Goal: Information Seeking & Learning: Learn about a topic

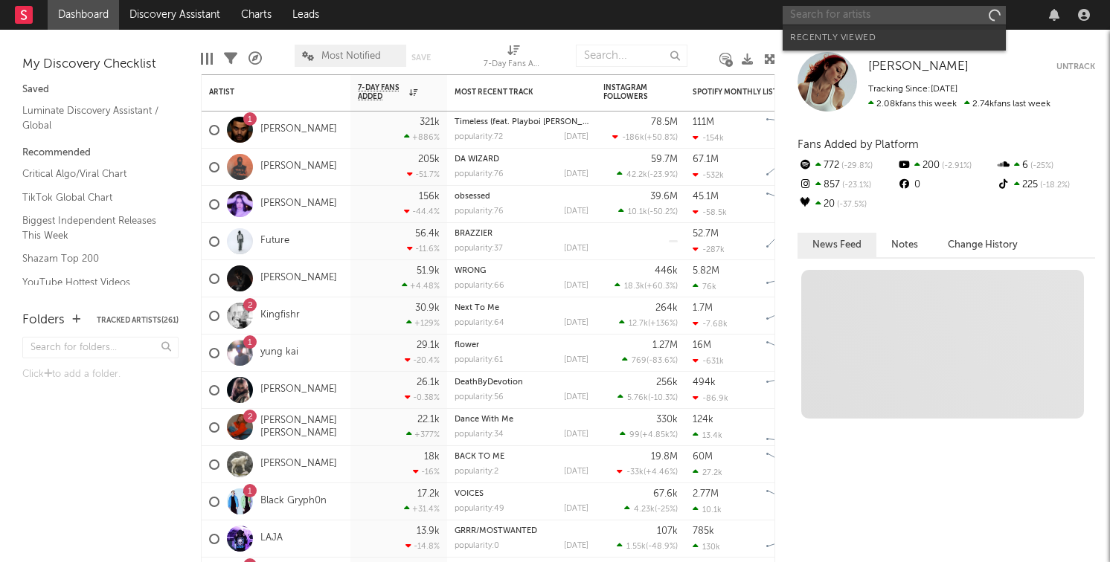
click at [850, 19] on input "text" at bounding box center [894, 15] width 223 height 19
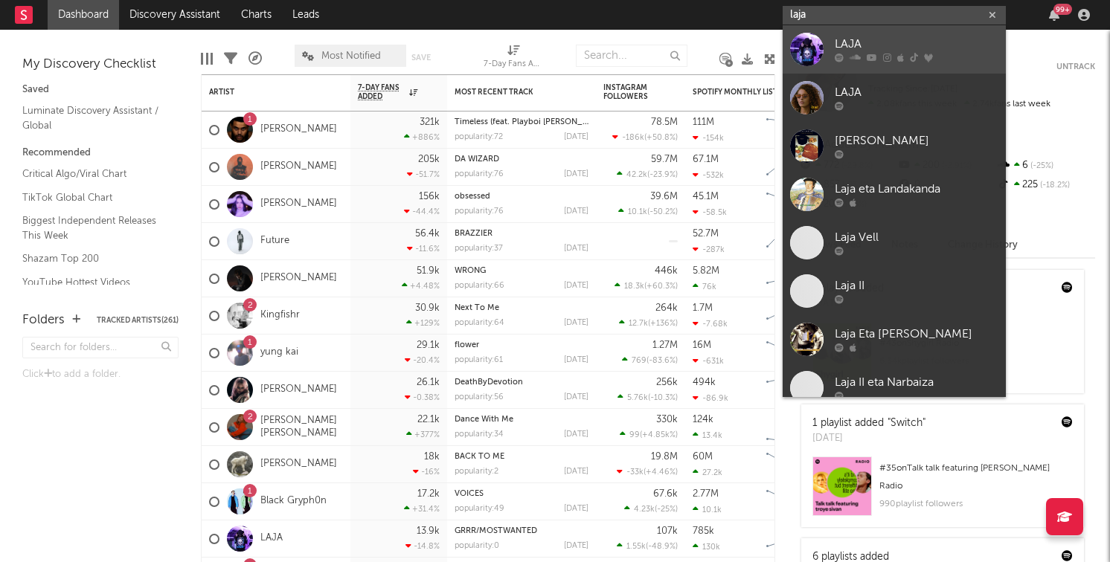
type input "laja"
click at [850, 42] on div "LAJA" at bounding box center [917, 45] width 164 height 18
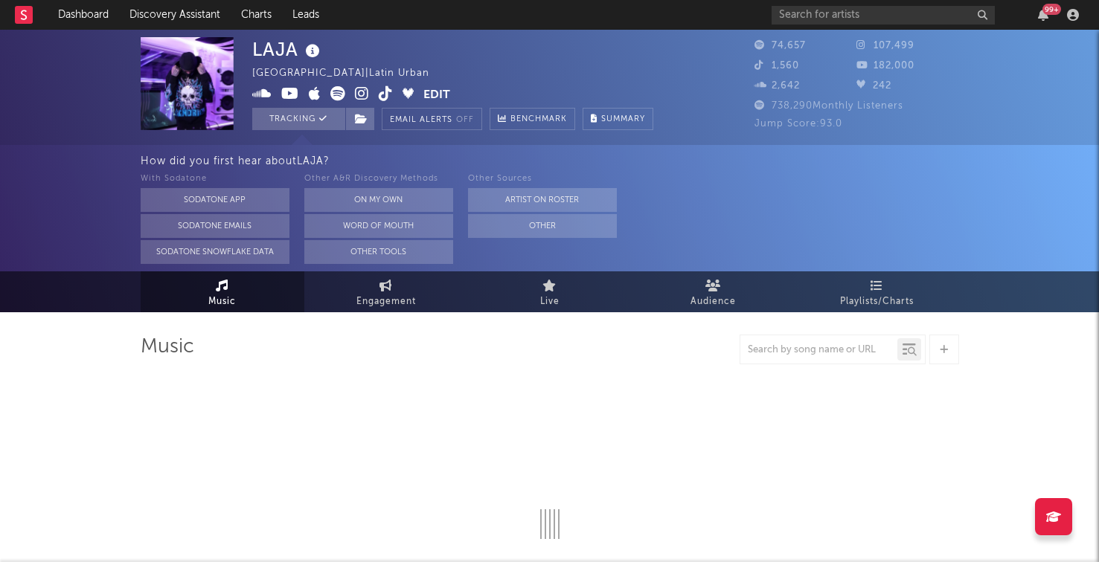
select select "6m"
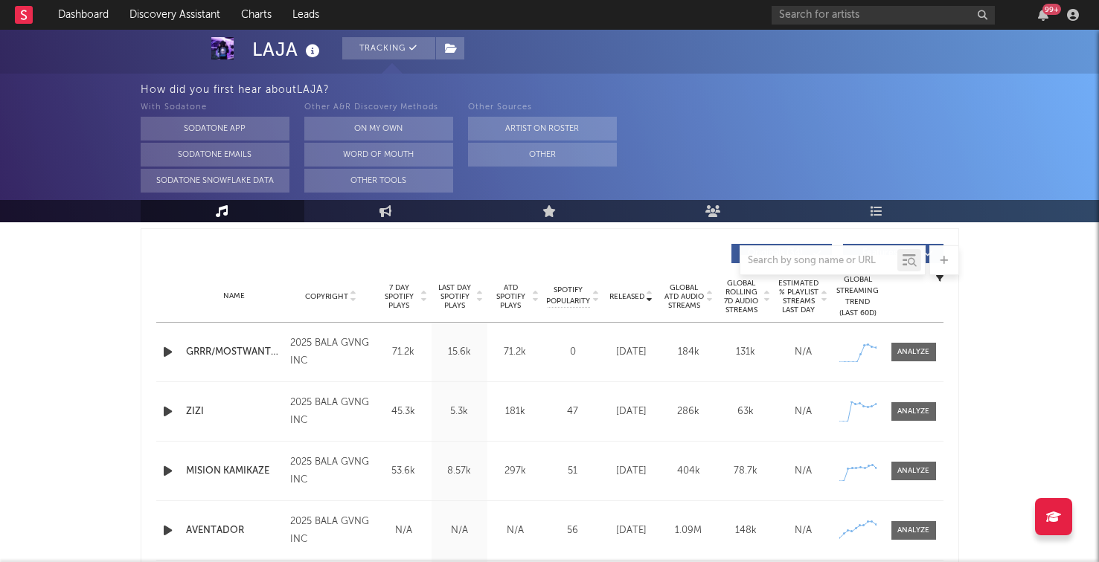
scroll to position [555, 0]
click at [409, 304] on span "7 Day Spotify Plays" at bounding box center [398, 296] width 39 height 27
click at [169, 352] on icon "button" at bounding box center [168, 351] width 16 height 19
click at [170, 417] on icon "button" at bounding box center [168, 411] width 16 height 19
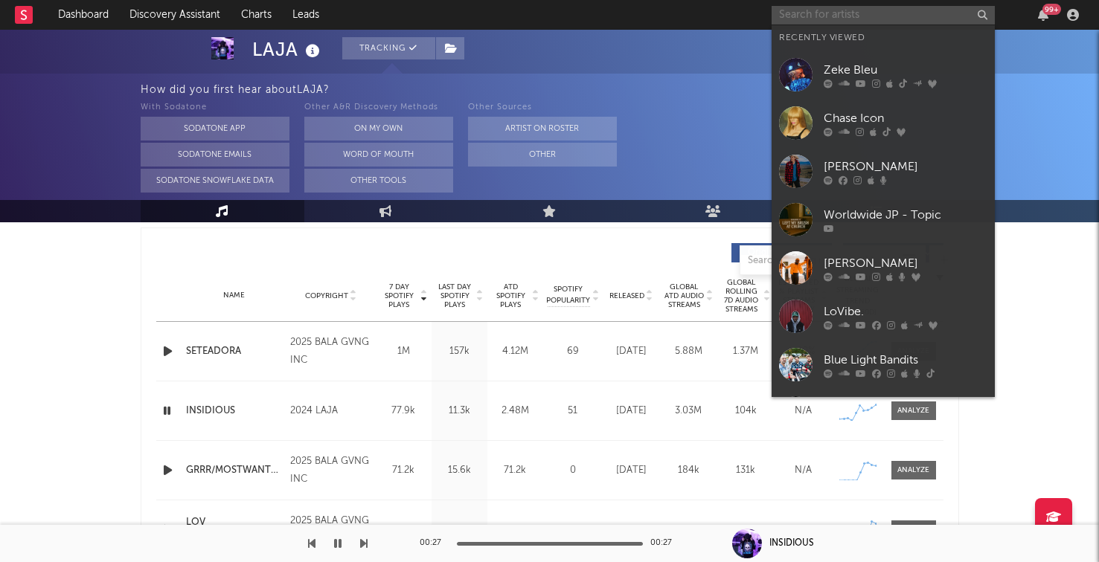
click at [835, 9] on input "text" at bounding box center [883, 15] width 223 height 19
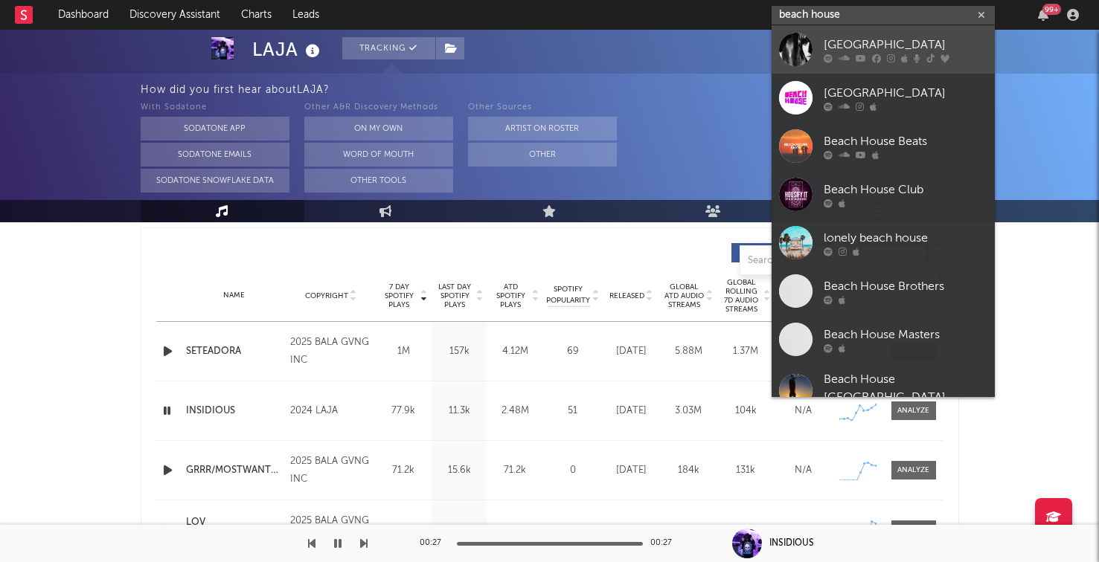
type input "beach house"
click at [841, 37] on div "[GEOGRAPHIC_DATA]" at bounding box center [906, 45] width 164 height 18
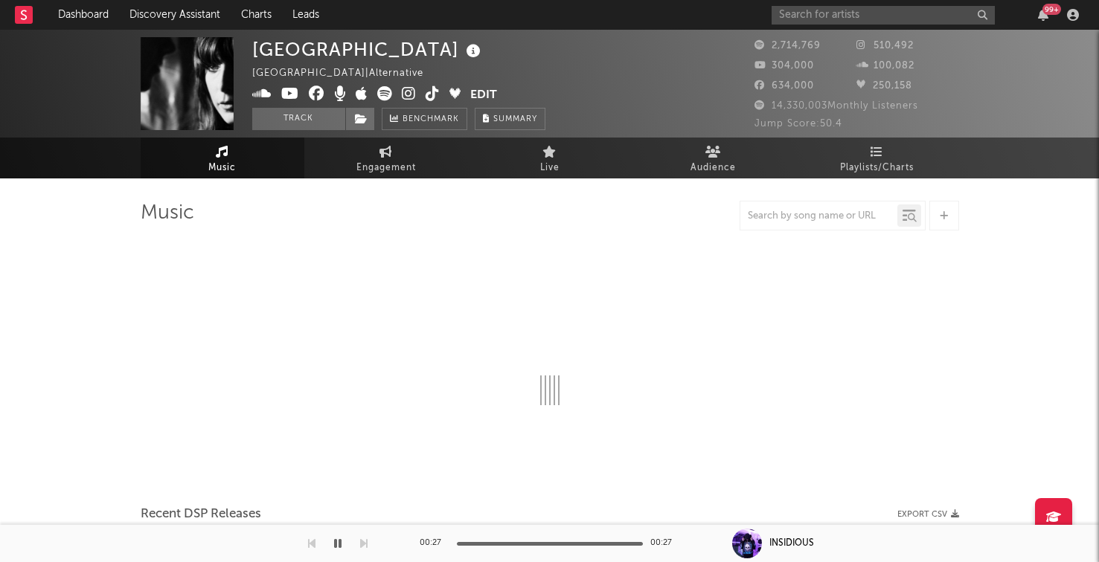
select select "6m"
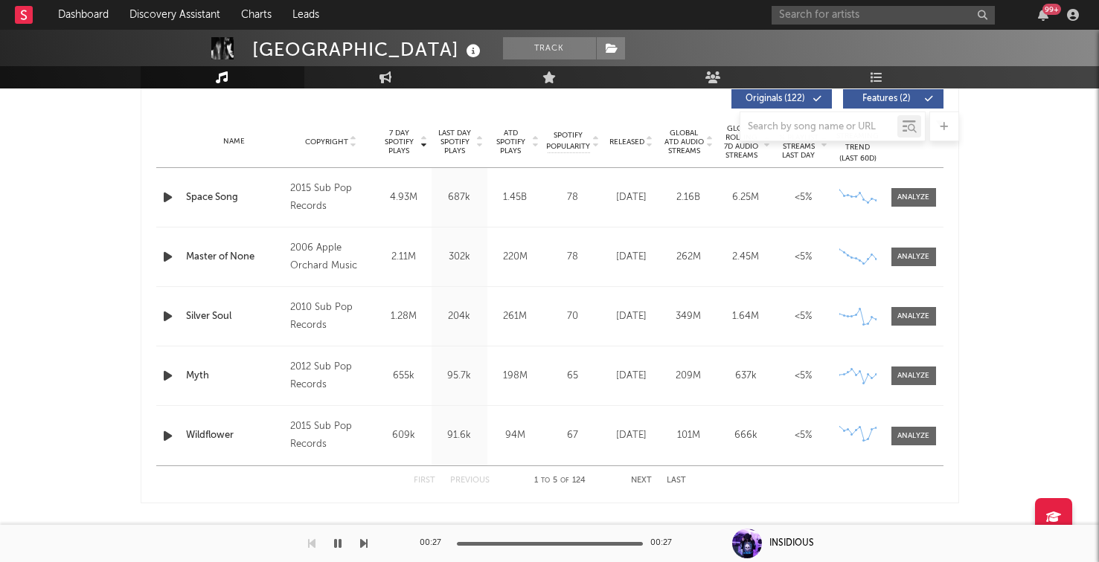
scroll to position [560, 0]
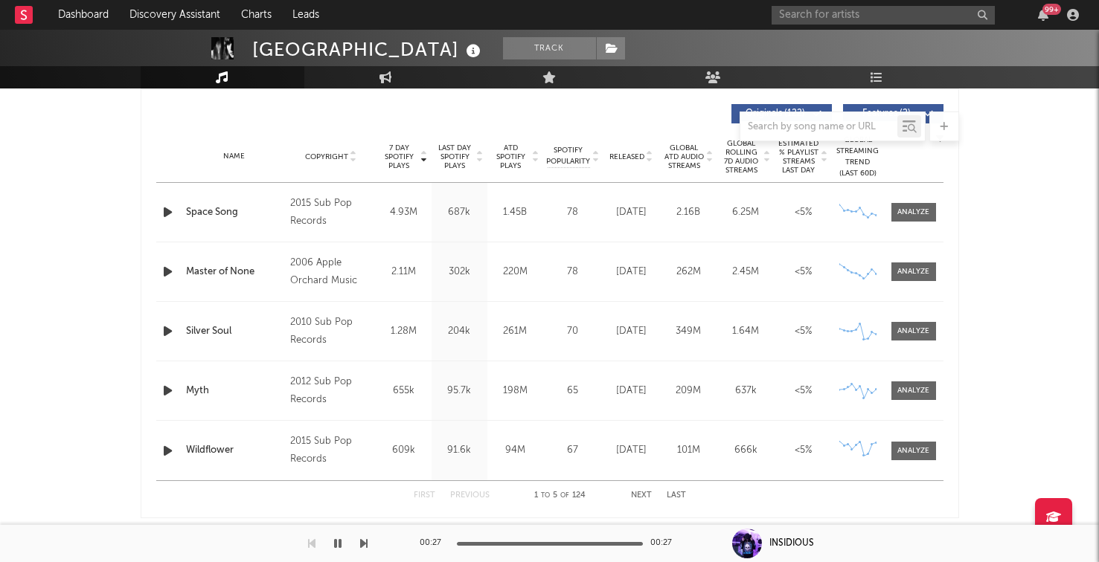
click at [397, 150] on span "7 Day Spotify Plays" at bounding box center [398, 157] width 39 height 27
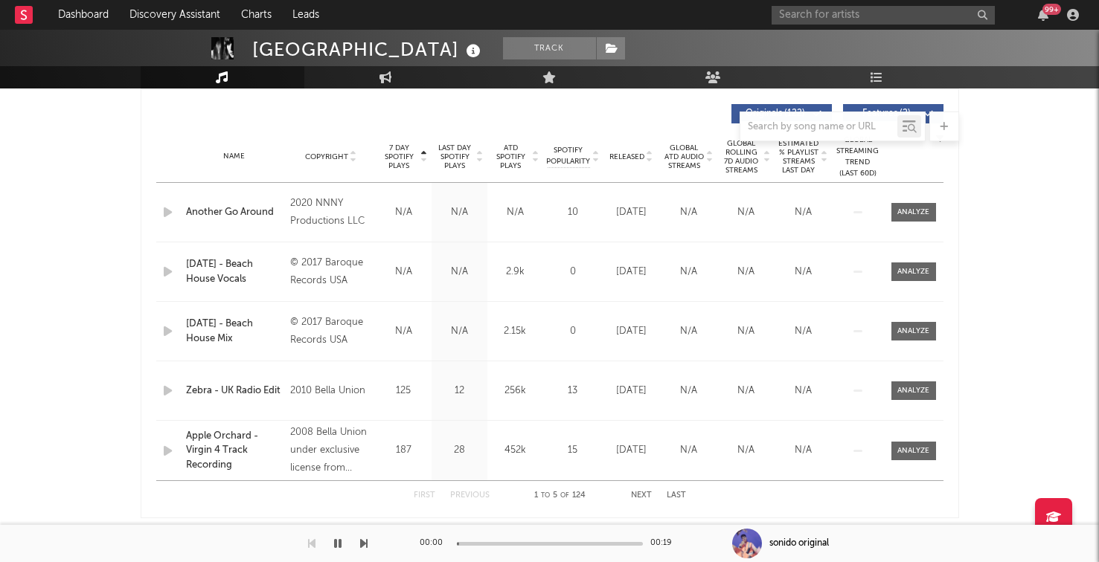
click at [397, 150] on span "7 Day Spotify Plays" at bounding box center [398, 157] width 39 height 27
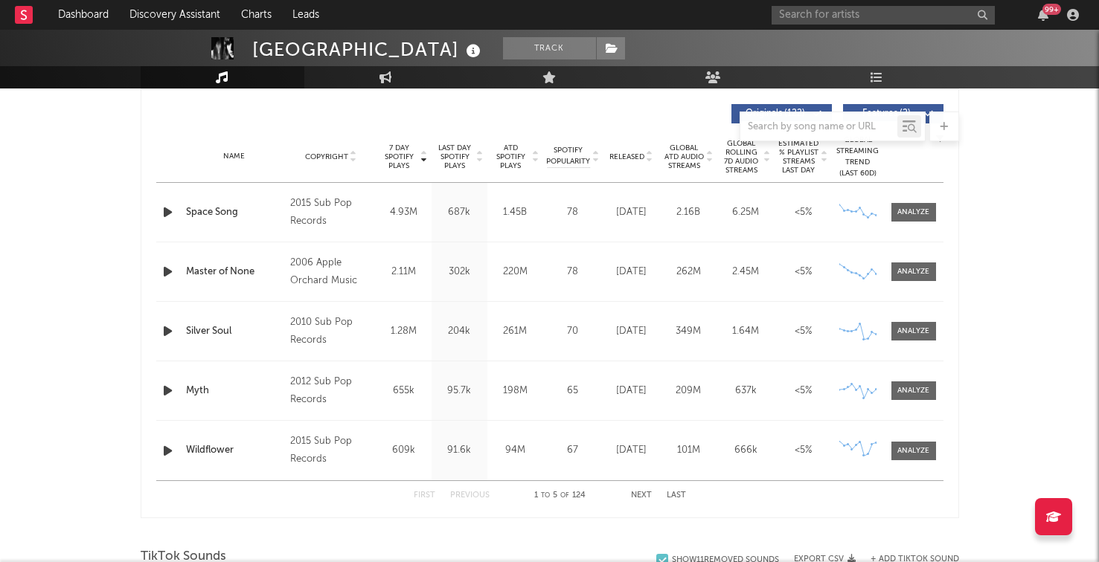
click at [234, 211] on div "Space Song" at bounding box center [234, 212] width 97 height 15
click at [621, 163] on div "Name Copyright Label Album Names Composer Names 7 Day Spotify Plays Last Day Sp…" at bounding box center [549, 157] width 787 height 52
click at [621, 156] on span "Released" at bounding box center [626, 157] width 35 height 9
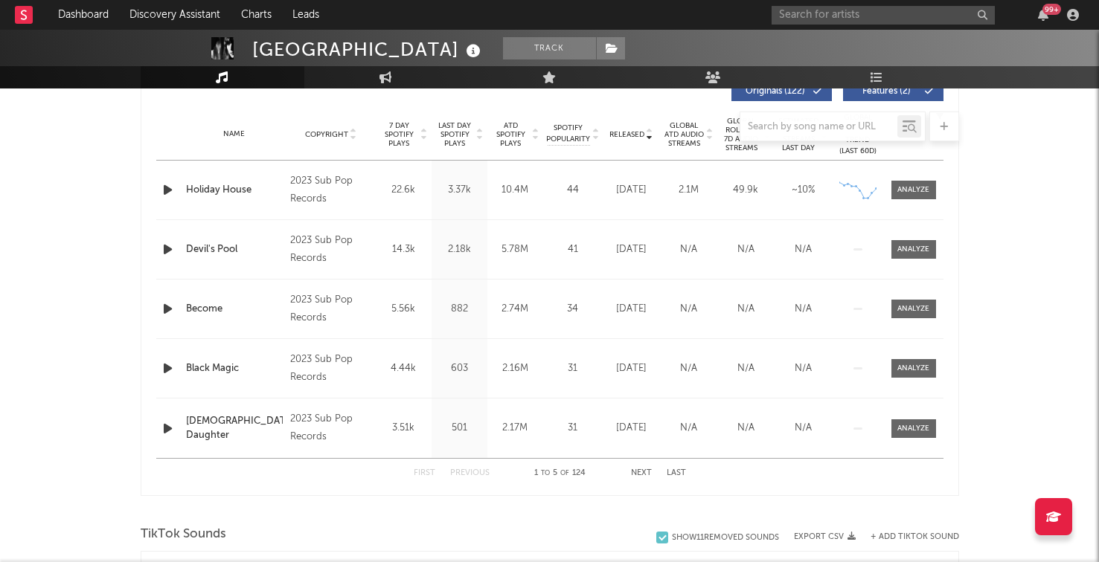
scroll to position [586, 0]
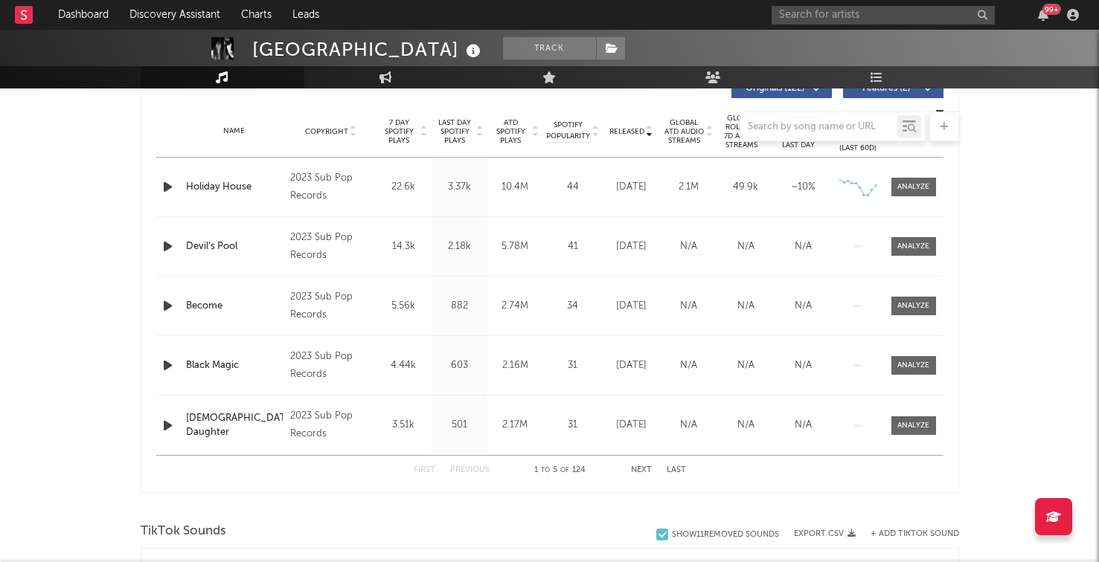
click at [641, 469] on button "Next" at bounding box center [641, 470] width 21 height 8
click at [641, 468] on button "Next" at bounding box center [641, 470] width 21 height 8
click at [641, 467] on button "Next" at bounding box center [641, 470] width 21 height 8
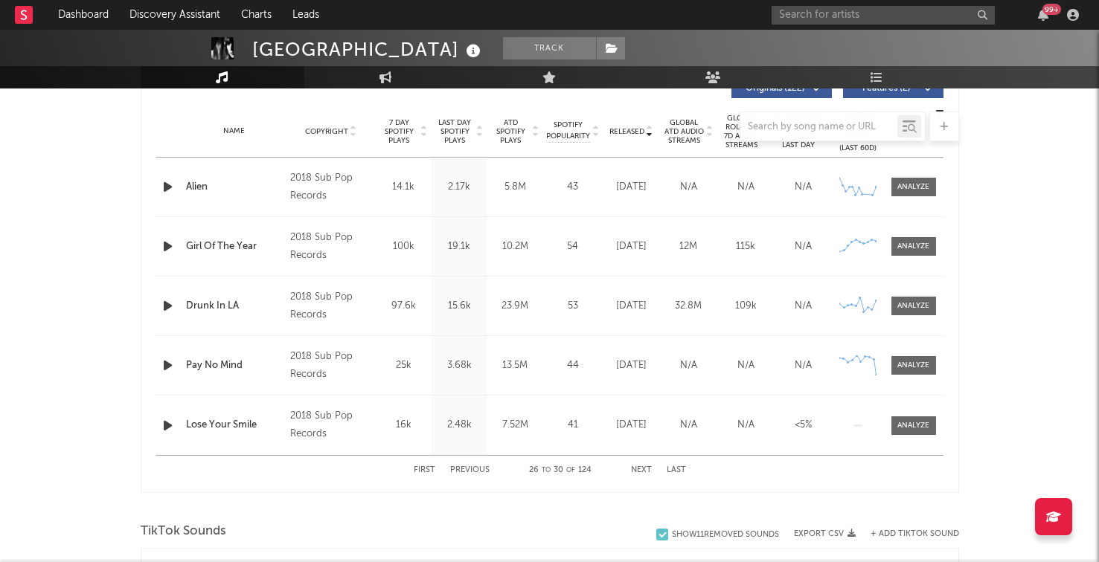
click at [618, 130] on div at bounding box center [550, 127] width 818 height 30
click at [439, 129] on div at bounding box center [550, 127] width 818 height 30
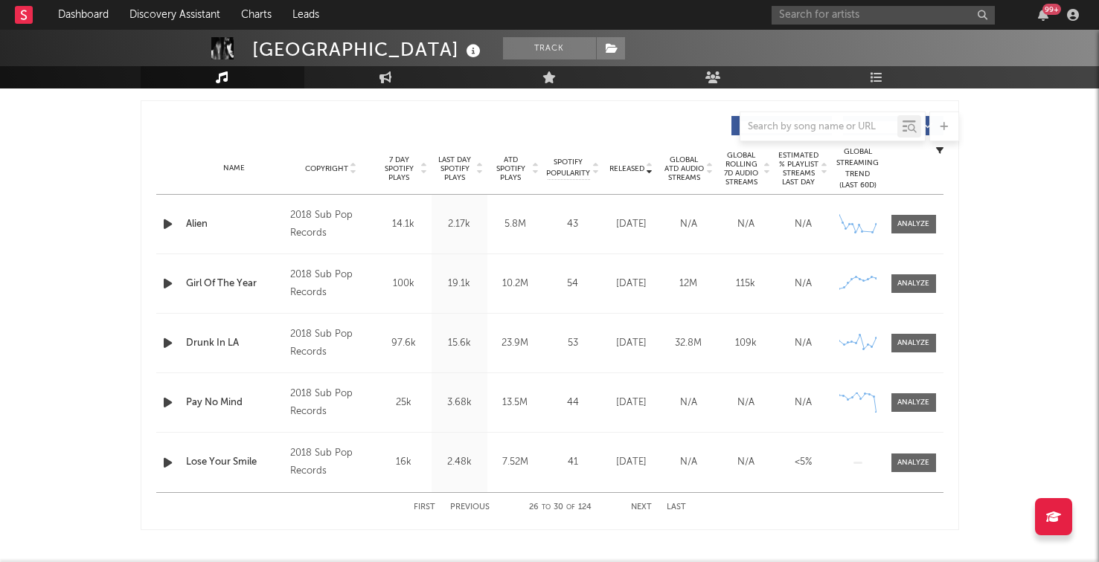
scroll to position [513, 0]
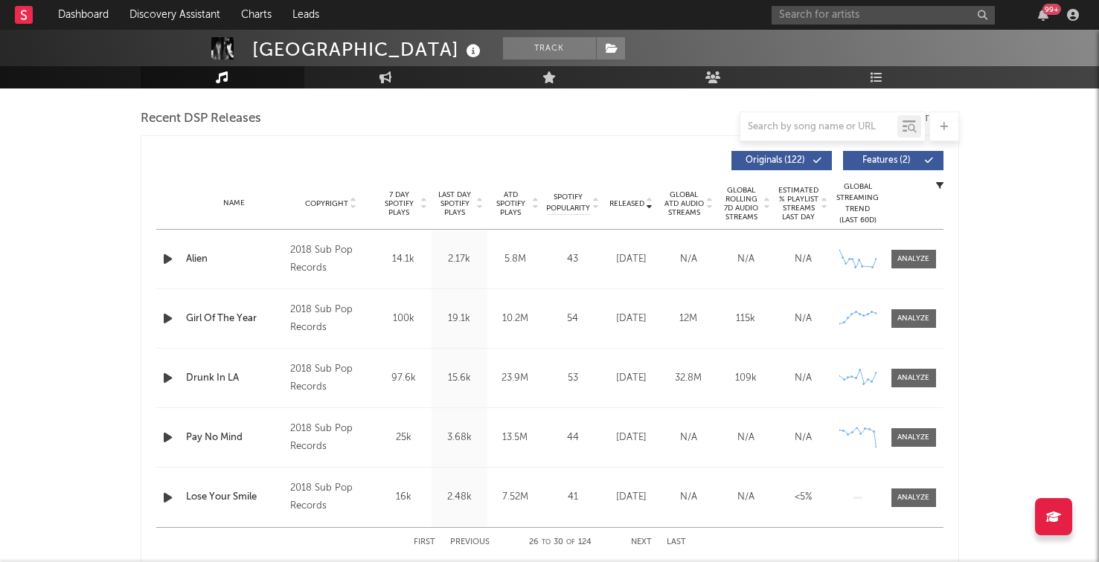
click at [449, 198] on span "Last Day Spotify Plays" at bounding box center [454, 203] width 39 height 27
click at [167, 260] on icon "button" at bounding box center [168, 259] width 16 height 19
click at [167, 260] on icon "button" at bounding box center [167, 259] width 14 height 19
click at [167, 260] on icon "button" at bounding box center [168, 259] width 16 height 19
click at [168, 318] on icon "button" at bounding box center [168, 319] width 16 height 19
